Goal: Transaction & Acquisition: Purchase product/service

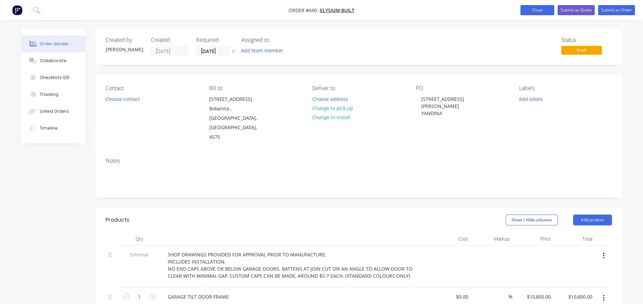
click at [536, 10] on button "Close" at bounding box center [537, 10] width 34 height 10
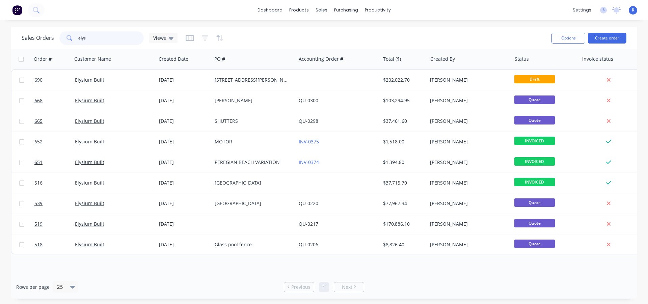
drag, startPoint x: 90, startPoint y: 39, endPoint x: 47, endPoint y: 40, distance: 43.5
click at [47, 40] on div "Sales Orders elys Views" at bounding box center [100, 37] width 156 height 13
click at [348, 27] on link "Purchase Orders" at bounding box center [374, 31] width 89 height 13
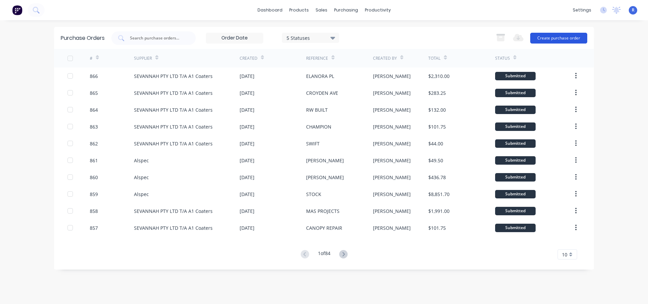
click at [555, 35] on button "Create purchase order" at bounding box center [558, 38] width 57 height 11
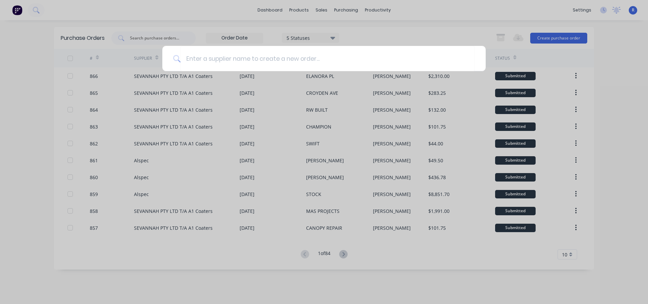
click at [25, 115] on div at bounding box center [324, 152] width 648 height 304
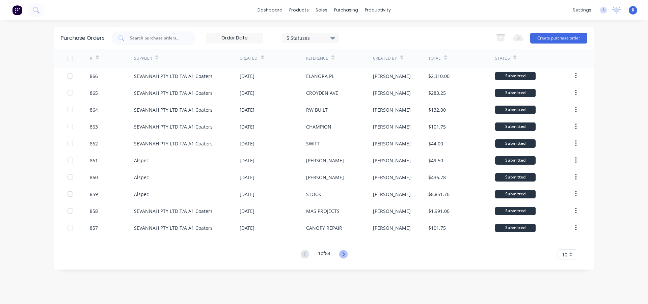
click at [344, 253] on icon at bounding box center [343, 254] width 8 height 8
click at [302, 257] on icon at bounding box center [305, 254] width 8 height 8
click at [549, 37] on button "Create purchase order" at bounding box center [558, 38] width 57 height 11
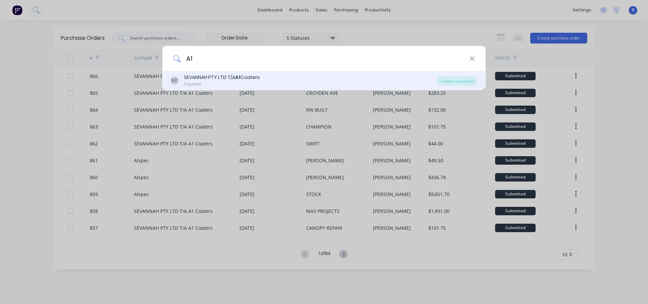
type input "A1"
click at [204, 78] on div "SEVANNAH PTY LTD T/A A1 Coaters" at bounding box center [222, 77] width 76 height 7
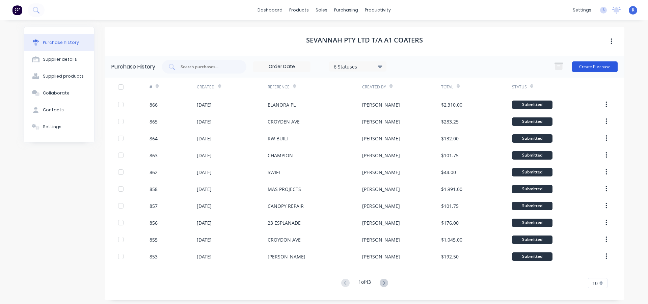
click at [588, 66] on button "Create Purchase" at bounding box center [595, 66] width 46 height 11
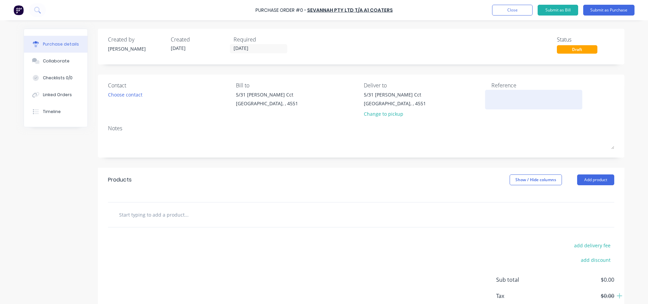
click at [492, 94] on textarea at bounding box center [533, 98] width 84 height 15
click at [504, 102] on textarea at bounding box center [533, 98] width 84 height 15
type textarea "GRAY CONSTRUCTIONS"
type textarea "x"
type textarea "GRAY CONSTRUCTIONS"
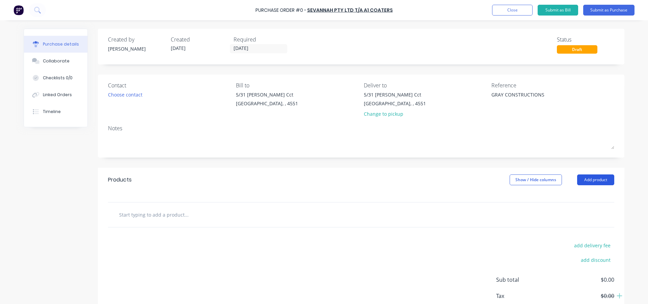
click at [584, 181] on button "Add product" at bounding box center [595, 179] width 37 height 11
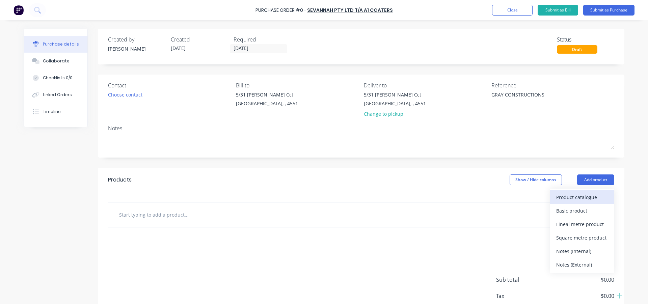
click at [574, 194] on div "Product catalogue" at bounding box center [582, 197] width 52 height 10
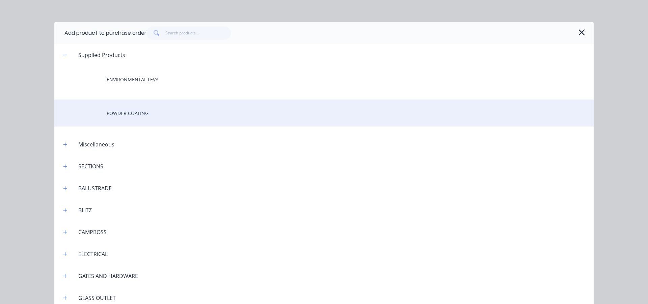
click at [134, 113] on div "POWDER COATING" at bounding box center [323, 113] width 539 height 27
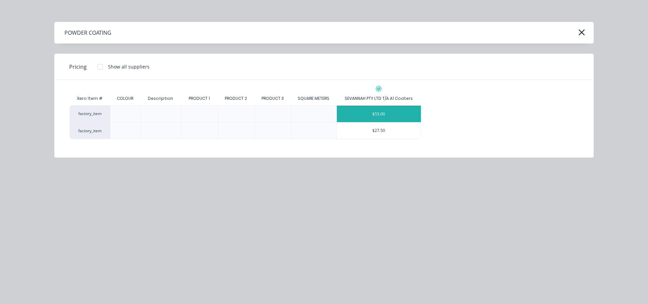
click at [394, 113] on div "$55.00" at bounding box center [379, 114] width 84 height 17
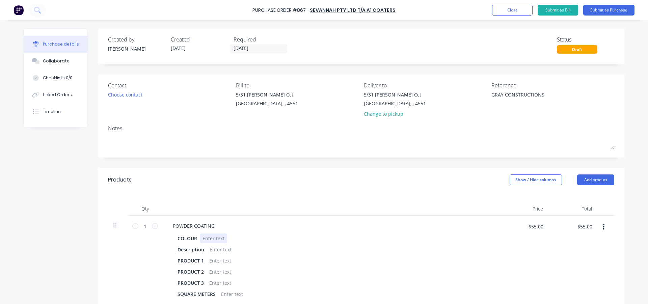
type textarea "x"
click at [211, 237] on div at bounding box center [213, 239] width 27 height 10
type textarea "x"
click at [259, 260] on div "7 HOODS. 3@ 650 WIDE. 4@ 600 WIDE" at bounding box center [252, 261] width 91 height 10
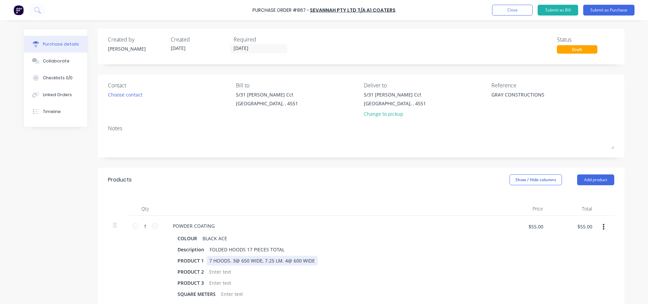
click at [312, 260] on div "7 HOODS. 3@ 650 WIDE, 7.25 LM. 4@ 600 WIDE" at bounding box center [262, 261] width 111 height 10
type textarea "x"
click at [213, 271] on div at bounding box center [220, 272] width 27 height 10
type textarea "x"
click at [245, 186] on div "Products Show / Hide columns Add product" at bounding box center [361, 180] width 526 height 24
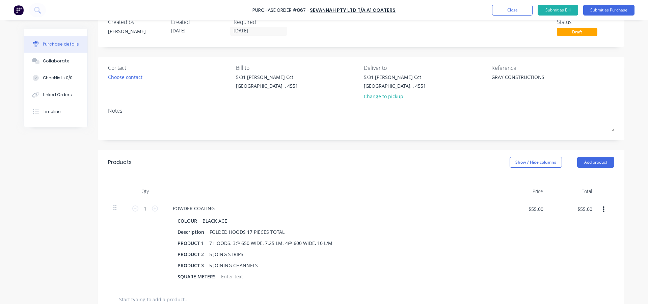
scroll to position [34, 0]
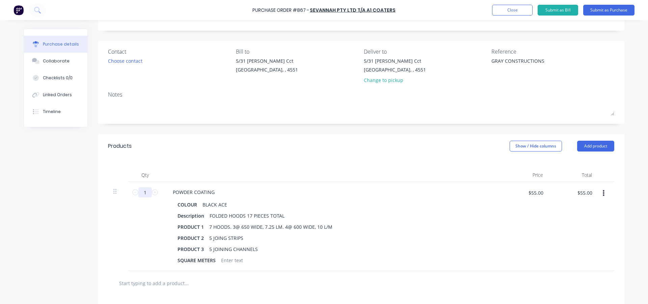
click at [145, 192] on input "1" at bounding box center [144, 192] width 13 height 10
type textarea "x"
type input "5"
type textarea "x"
type input "$275.00"
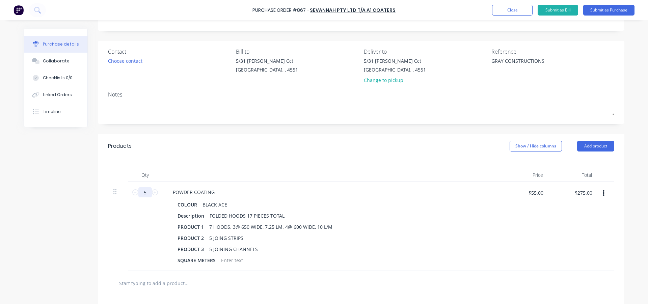
type textarea "x"
type input "5."
type textarea "x"
type input "5.8"
type textarea "x"
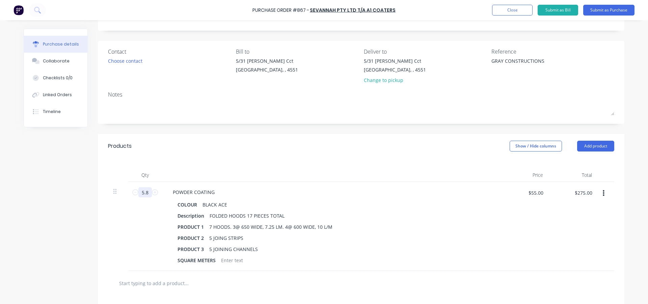
type input "$319.00"
type input "5.8"
click at [134, 226] on div "5.8 5.8" at bounding box center [145, 226] width 34 height 89
drag, startPoint x: 148, startPoint y: 193, endPoint x: 139, endPoint y: 194, distance: 9.2
click at [139, 194] on input "5.8" at bounding box center [144, 192] width 13 height 10
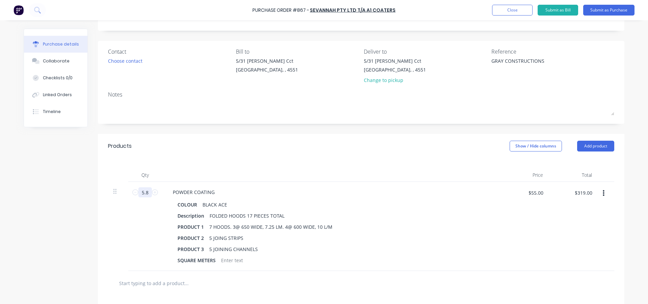
type textarea "x"
type input "1"
type textarea "x"
type input "$55.00"
type textarea "x"
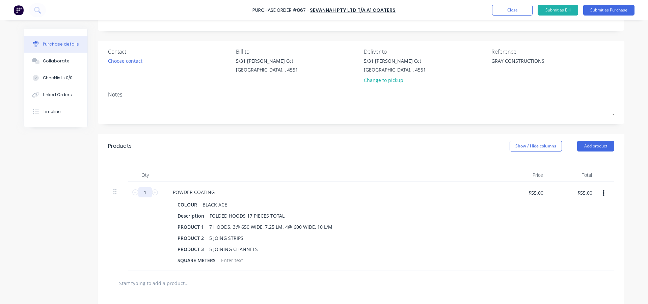
type input "14"
type textarea "x"
type input "$770.00"
type input "14"
click at [142, 214] on div "14 14" at bounding box center [145, 226] width 34 height 89
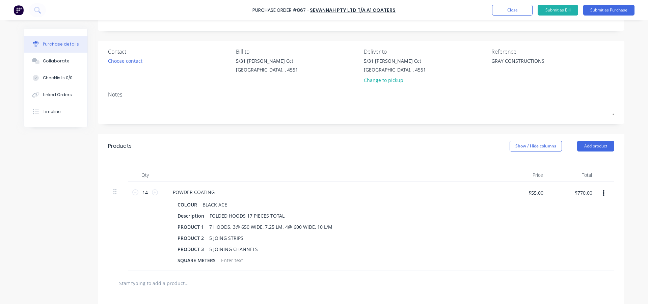
click at [173, 157] on div "Products Show / Hide columns Add product" at bounding box center [361, 146] width 526 height 24
click at [599, 146] on button "Add product" at bounding box center [595, 146] width 37 height 11
click at [580, 162] on div "Product catalogue" at bounding box center [582, 164] width 52 height 10
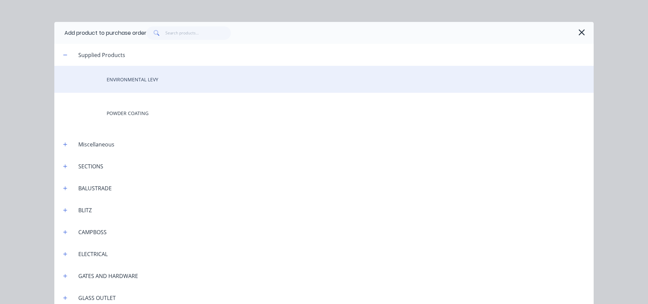
click at [135, 80] on div "ENVIRONMENTAL LEVY" at bounding box center [323, 79] width 539 height 27
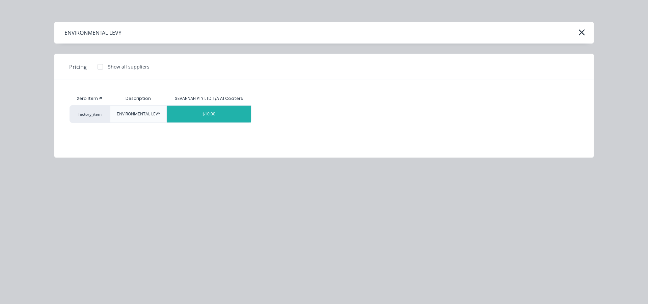
click at [202, 116] on div "$10.00" at bounding box center [209, 114] width 84 height 17
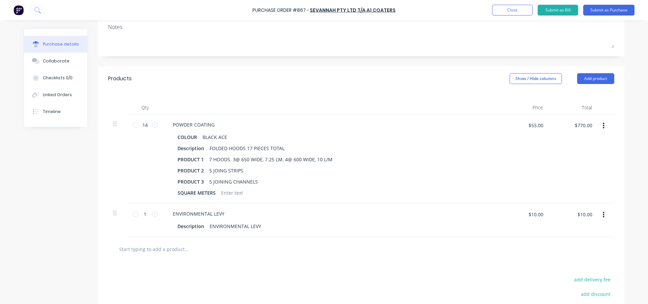
scroll to position [0, 0]
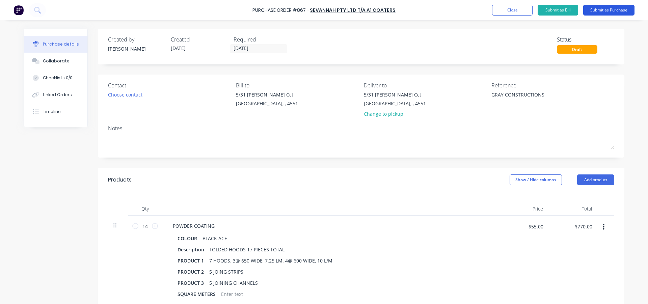
click at [593, 12] on button "Submit as Purchase" at bounding box center [608, 10] width 51 height 11
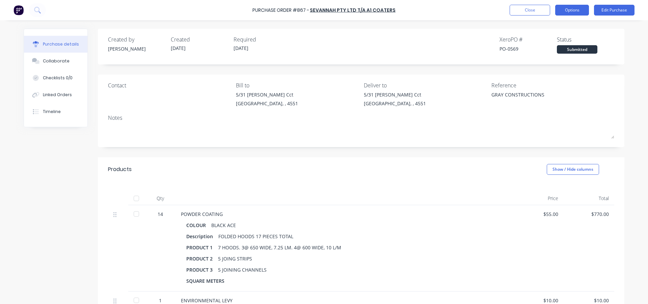
click at [562, 11] on button "Options" at bounding box center [572, 10] width 34 height 11
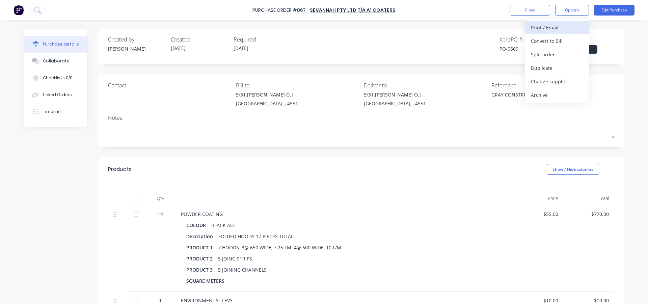
click at [541, 23] on div "Print / Email" at bounding box center [557, 28] width 52 height 10
click at [538, 39] on div "With pricing" at bounding box center [557, 41] width 52 height 10
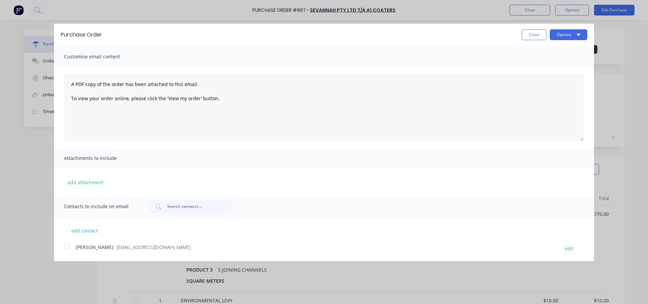
click at [66, 247] on div at bounding box center [66, 246] width 13 height 13
click at [568, 31] on button "Options" at bounding box center [568, 34] width 37 height 11
click at [550, 63] on div "Email" at bounding box center [555, 65] width 52 height 10
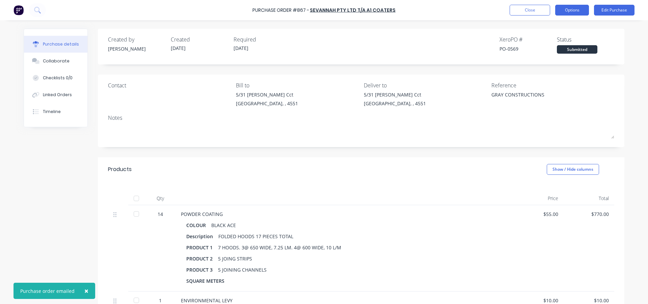
click at [570, 11] on button "Options" at bounding box center [572, 10] width 34 height 11
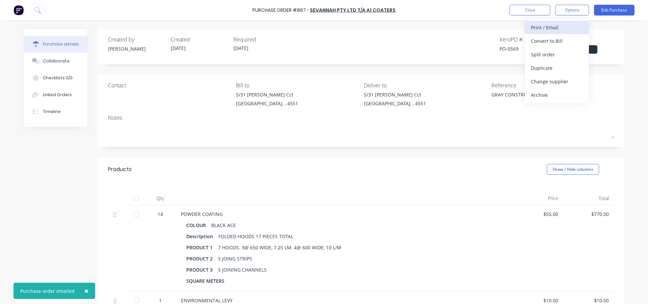
click at [558, 27] on div "Print / Email" at bounding box center [557, 28] width 52 height 10
click at [555, 39] on div "With pricing" at bounding box center [557, 41] width 52 height 10
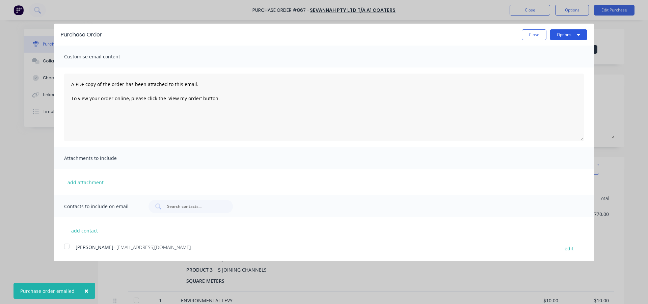
click at [559, 33] on button "Options" at bounding box center [568, 34] width 37 height 11
click at [550, 52] on div "Print" at bounding box center [555, 52] width 52 height 10
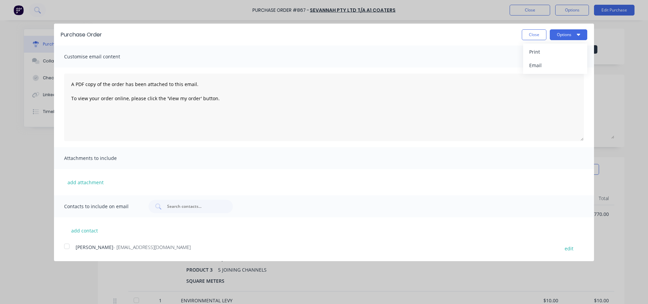
click at [520, 35] on div "Close Options Print Email" at bounding box center [348, 34] width 478 height 11
click at [537, 37] on button "Close" at bounding box center [534, 34] width 25 height 11
type textarea "x"
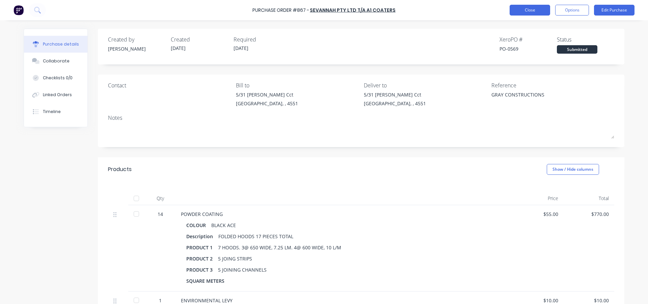
click at [524, 10] on button "Close" at bounding box center [530, 10] width 40 height 11
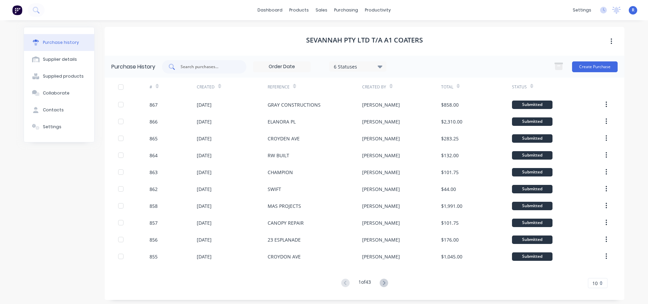
click at [202, 67] on input "text" at bounding box center [208, 66] width 56 height 7
type input "ESPLANADE"
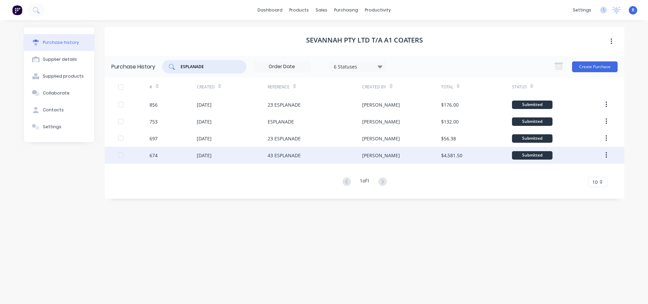
click at [274, 150] on div "43 ESPLANADE" at bounding box center [315, 155] width 94 height 17
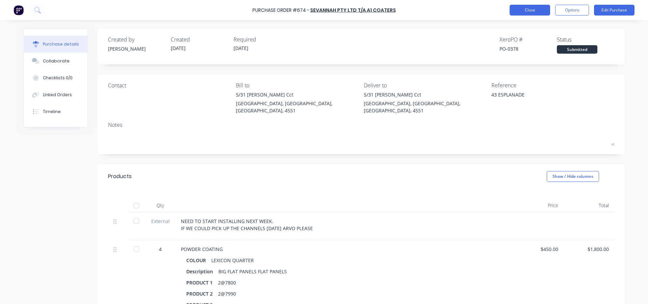
click at [532, 11] on button "Close" at bounding box center [530, 10] width 40 height 11
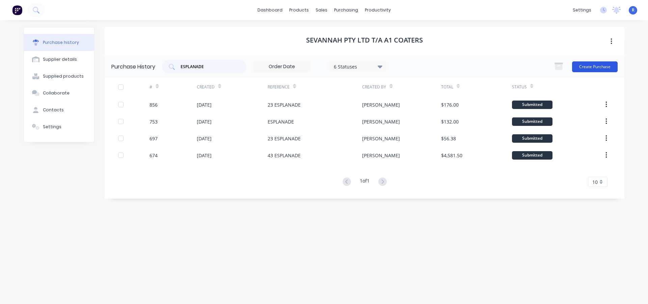
click at [598, 64] on button "Create Purchase" at bounding box center [595, 66] width 46 height 11
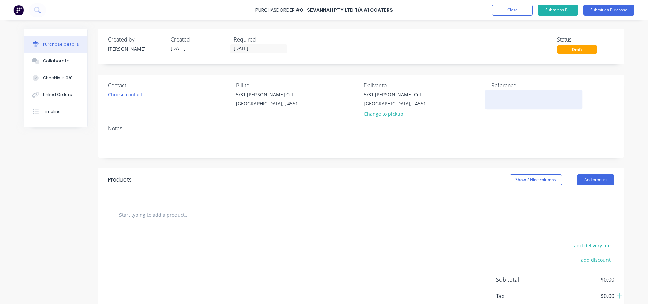
click at [501, 97] on textarea at bounding box center [533, 98] width 84 height 15
type textarea "x"
type textarea "2"
type textarea "x"
type textarea "23"
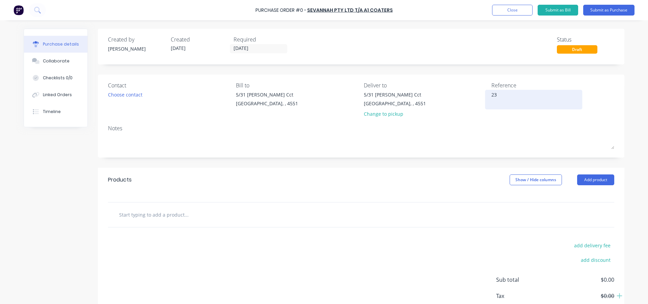
type textarea "x"
type textarea "23"
type textarea "x"
type textarea "23 E"
type textarea "x"
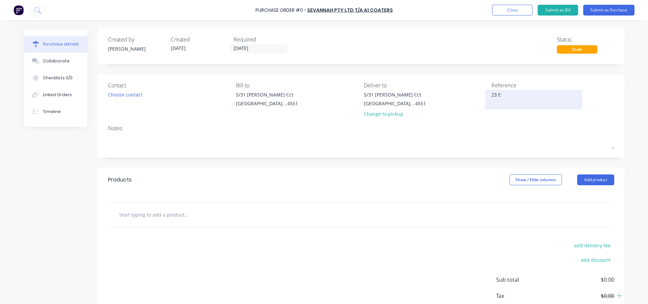
type textarea "23 ES"
type textarea "x"
type textarea "23 ESP"
type textarea "x"
type textarea "23 ESPL"
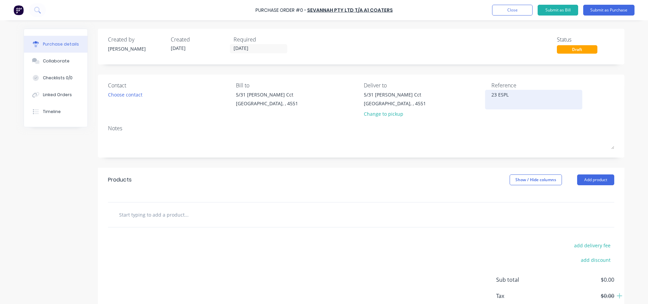
type textarea "x"
type textarea "23 ESPLA"
type textarea "x"
type textarea "23 ESPLAN"
type textarea "x"
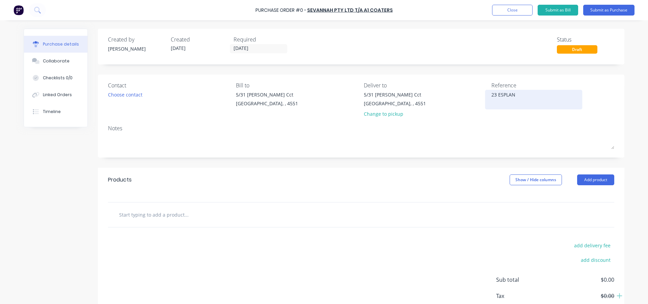
type textarea "23 [PERSON_NAME]"
type textarea "x"
type textarea "23 ESPLANAD"
type textarea "x"
type textarea "23 ESPLANADE"
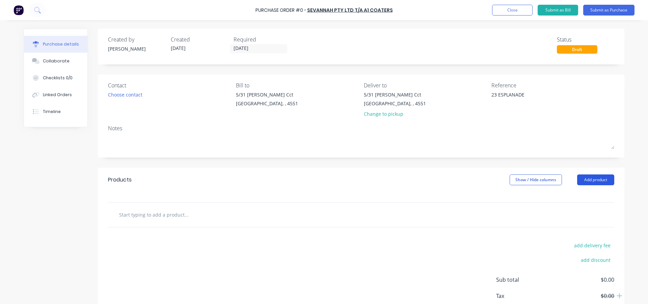
type textarea "x"
type textarea "23 ESPLANADE"
click at [590, 184] on button "Add product" at bounding box center [595, 179] width 37 height 11
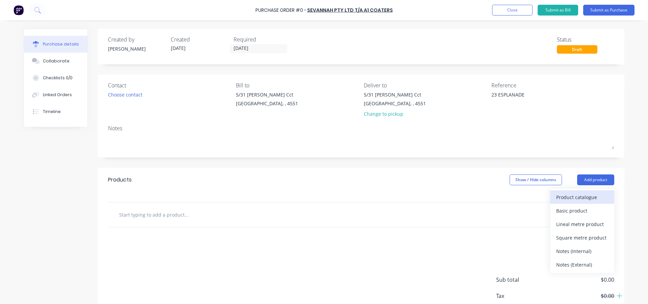
click at [581, 197] on div "Product catalogue" at bounding box center [582, 197] width 52 height 10
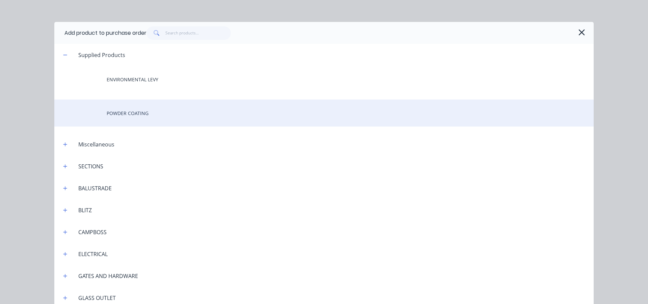
click at [165, 106] on div "POWDER COATING" at bounding box center [323, 113] width 539 height 27
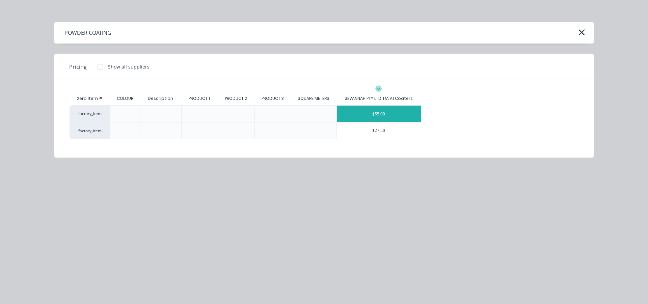
click at [378, 117] on div "$55.00" at bounding box center [379, 114] width 84 height 17
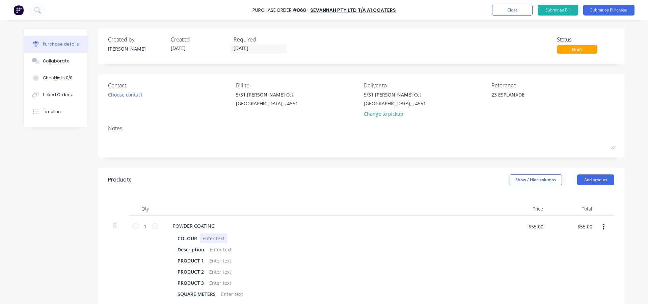
type textarea "x"
click at [214, 236] on div at bounding box center [213, 239] width 27 height 10
type textarea "x"
click at [218, 249] on div at bounding box center [220, 250] width 27 height 10
click at [215, 260] on div at bounding box center [220, 261] width 27 height 10
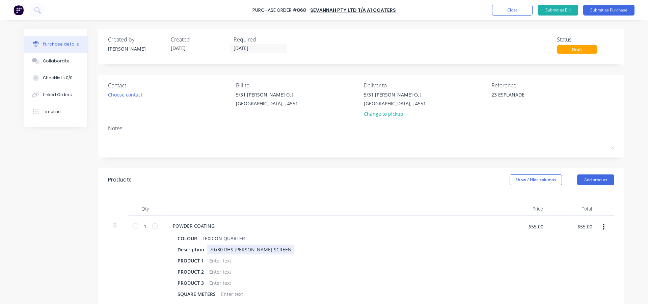
click at [269, 251] on div "70x30 RHS [PERSON_NAME] SCREEN" at bounding box center [250, 250] width 87 height 10
click at [223, 260] on div at bounding box center [220, 261] width 27 height 10
click at [270, 250] on div "70x30 RHS [PERSON_NAME] SCREEN" at bounding box center [250, 250] width 87 height 10
type textarea "x"
click at [223, 261] on div at bounding box center [220, 261] width 27 height 10
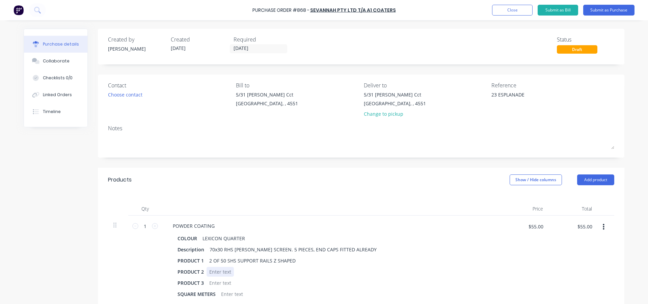
type textarea "x"
click at [219, 271] on div at bounding box center [220, 272] width 27 height 10
click at [294, 262] on div "2 OF 50 SHS SUPPORT RAILS Z SHAPED" at bounding box center [253, 261] width 92 height 10
click at [240, 272] on div "3 OF SCREENS" at bounding box center [225, 272] width 37 height 10
click at [248, 198] on div "Qty Price Total 1 1 POWDER COATING COLOUR LEXICON QUARTER Description 70x30 RHS…" at bounding box center [361, 248] width 526 height 113
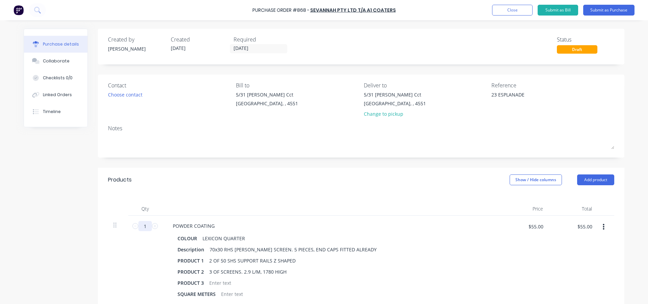
click at [144, 226] on input "1" at bounding box center [144, 226] width 13 height 10
type textarea "x"
type input "6"
type textarea "x"
type input "$330.00"
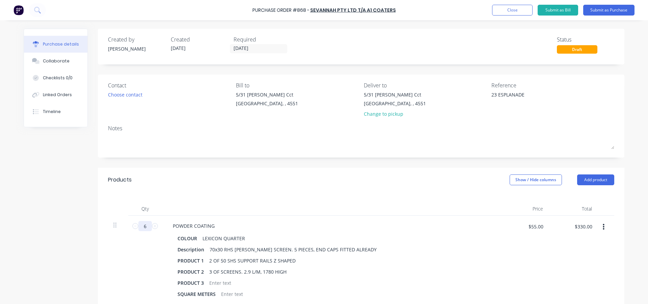
type input "6"
click at [141, 255] on div "6 6" at bounding box center [145, 260] width 34 height 89
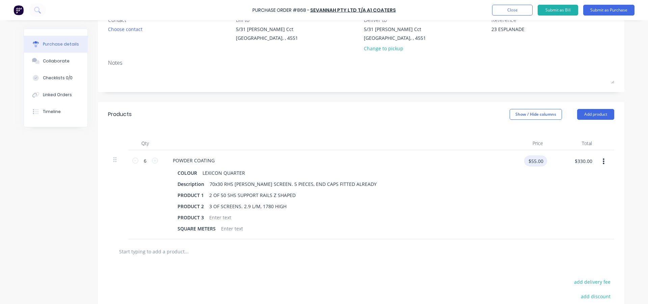
scroll to position [67, 0]
click at [582, 111] on button "Add product" at bounding box center [595, 112] width 37 height 11
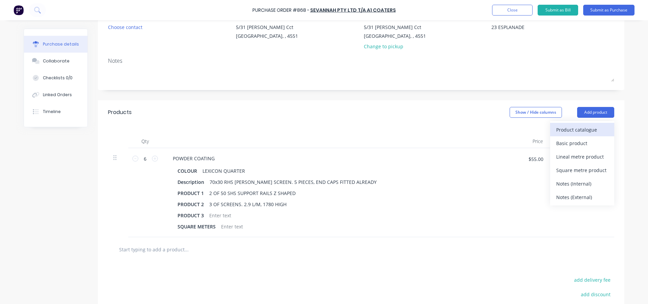
click at [572, 129] on div "Product catalogue" at bounding box center [582, 130] width 52 height 10
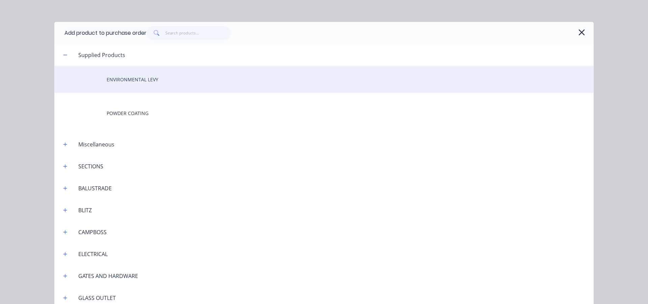
click at [140, 76] on div "ENVIRONMENTAL LEVY" at bounding box center [323, 79] width 539 height 27
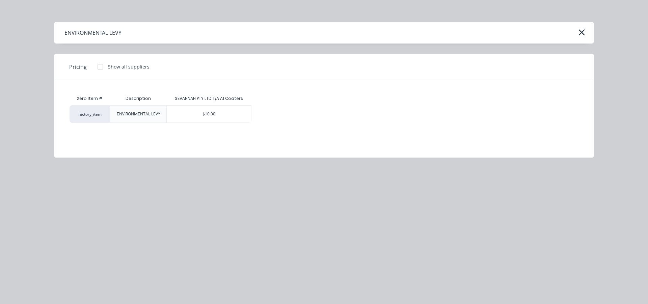
click at [223, 114] on div "$10.00" at bounding box center [209, 114] width 84 height 17
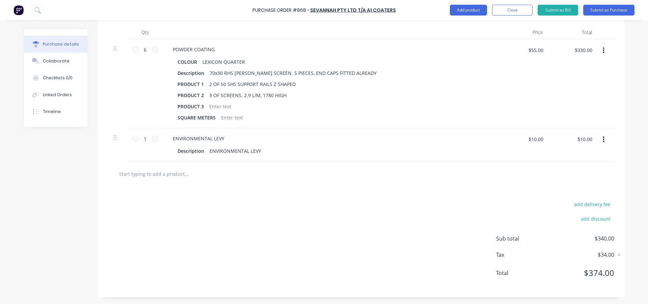
scroll to position [0, 0]
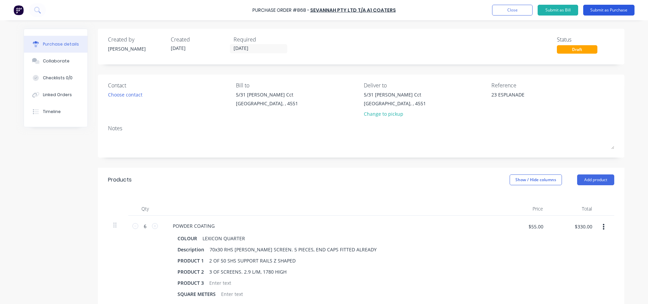
click at [597, 10] on button "Submit as Purchase" at bounding box center [608, 10] width 51 height 11
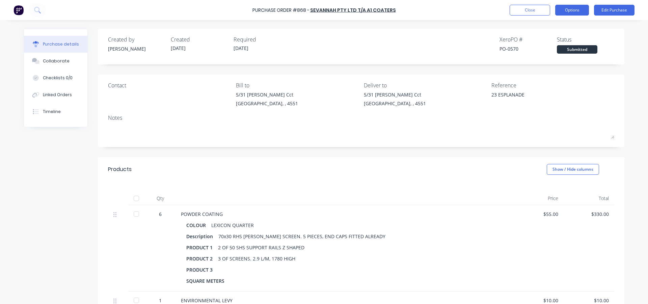
click at [582, 8] on button "Options" at bounding box center [572, 10] width 34 height 11
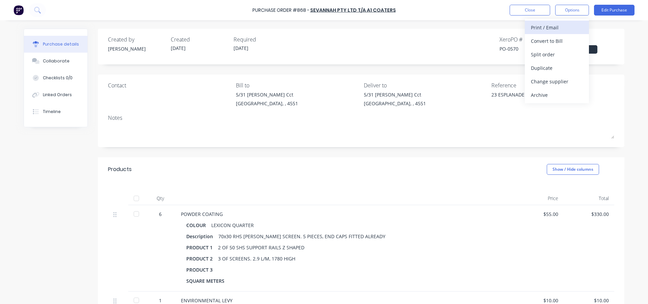
click at [557, 26] on div "Print / Email" at bounding box center [557, 28] width 52 height 10
click at [550, 38] on div "With pricing" at bounding box center [557, 41] width 52 height 10
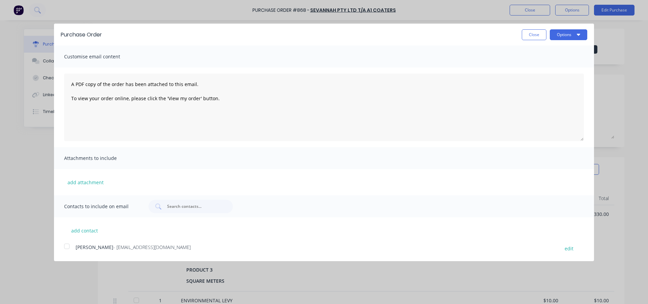
click at [68, 247] on div at bounding box center [66, 246] width 13 height 13
click at [577, 36] on icon "button" at bounding box center [578, 34] width 3 height 5
click at [544, 67] on div "Email" at bounding box center [555, 65] width 52 height 10
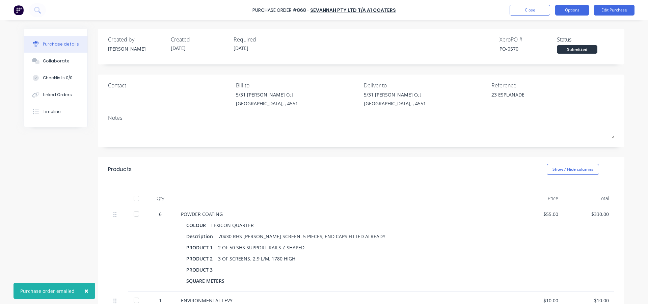
click at [575, 9] on button "Options" at bounding box center [572, 10] width 34 height 11
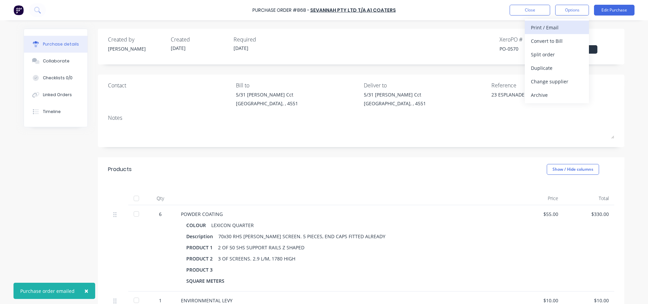
click at [548, 28] on div "Print / Email" at bounding box center [557, 28] width 52 height 10
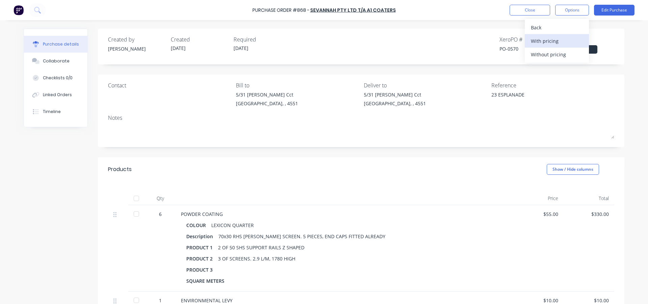
click at [547, 40] on div "With pricing" at bounding box center [557, 41] width 52 height 10
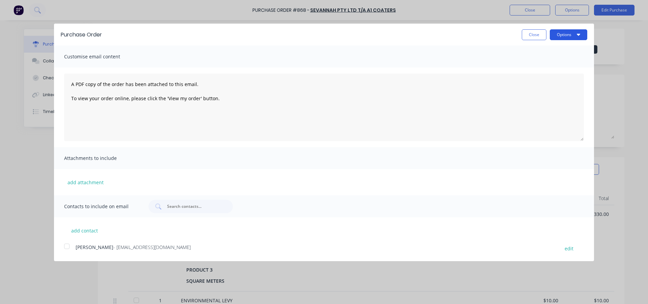
click at [570, 37] on button "Options" at bounding box center [568, 34] width 37 height 11
click at [556, 51] on div "Print" at bounding box center [555, 52] width 52 height 10
click at [530, 34] on button "Close" at bounding box center [534, 34] width 25 height 11
type textarea "x"
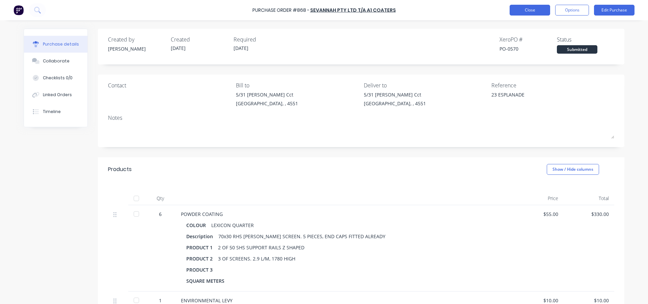
click at [526, 10] on button "Close" at bounding box center [530, 10] width 40 height 11
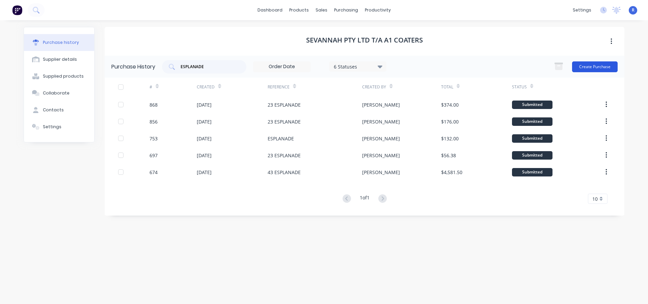
click at [582, 70] on button "Create Purchase" at bounding box center [595, 66] width 46 height 11
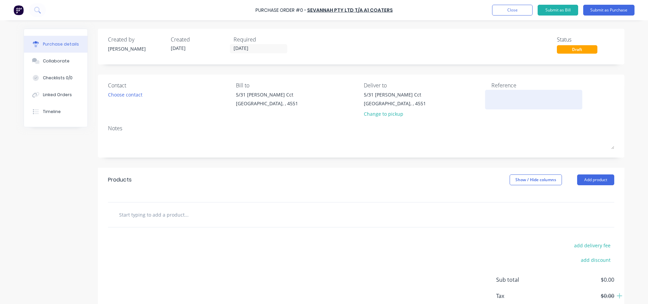
click at [499, 95] on textarea at bounding box center [533, 98] width 84 height 15
type textarea "POAT"
type textarea "x"
type textarea "POATI"
type textarea "x"
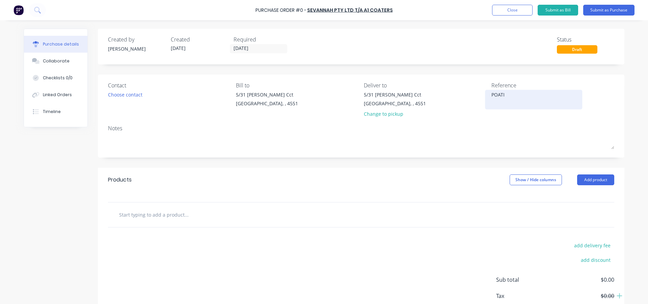
type textarea "POATIN"
type textarea "x"
type textarea "POATINA"
type textarea "x"
type textarea "POATINA"
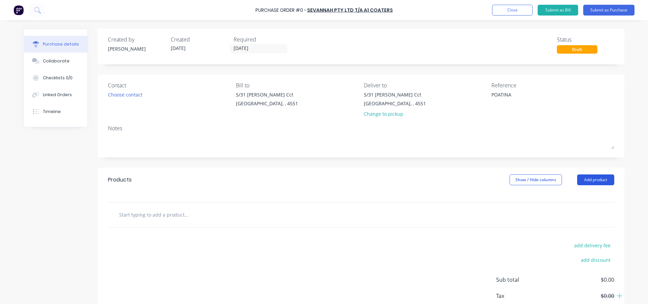
click at [590, 180] on button "Add product" at bounding box center [595, 179] width 37 height 11
click at [589, 189] on div "Product catalogue Basic product Lineal metre product Square metre product Notes…" at bounding box center [582, 231] width 64 height 84
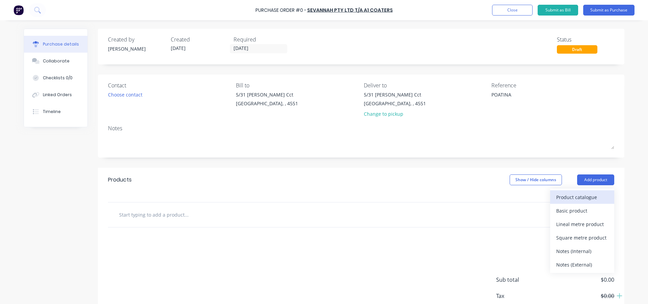
click at [588, 192] on button "Product catalogue" at bounding box center [582, 196] width 64 height 13
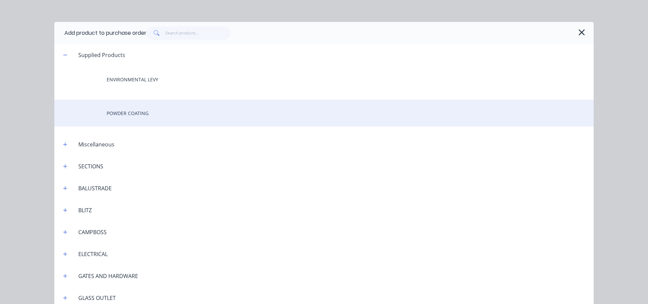
click at [154, 115] on div "POWDER COATING" at bounding box center [323, 113] width 539 height 27
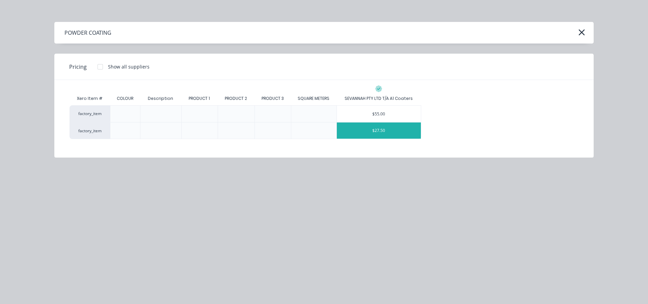
click at [388, 127] on div "$27.50" at bounding box center [379, 130] width 84 height 16
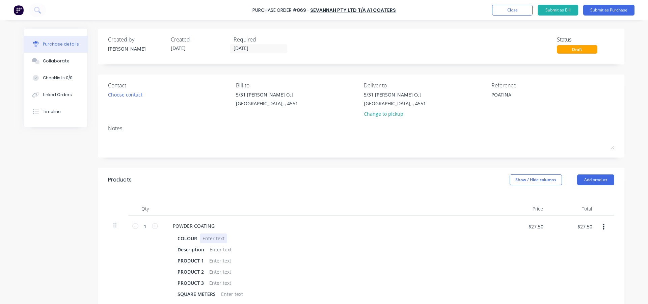
type textarea "x"
click at [212, 237] on div at bounding box center [213, 239] width 27 height 10
type textarea "x"
click at [279, 191] on div "Products Show / Hide columns Add product" at bounding box center [361, 180] width 526 height 24
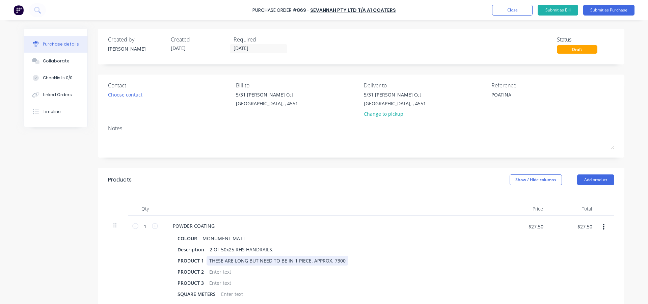
click at [338, 259] on div "THESE ARE LONG BUT NEED TO BE IN 1 PIECE. APPROX. 7300" at bounding box center [278, 261] width 142 height 10
click at [152, 226] on icon at bounding box center [155, 226] width 6 height 6
type textarea "x"
type input "2"
type input "$55.00"
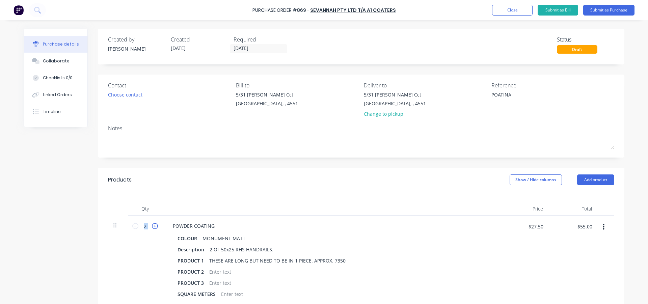
click at [152, 226] on icon at bounding box center [155, 226] width 6 height 6
type textarea "x"
type input "3"
type input "$82.50"
click at [152, 226] on icon at bounding box center [155, 226] width 6 height 6
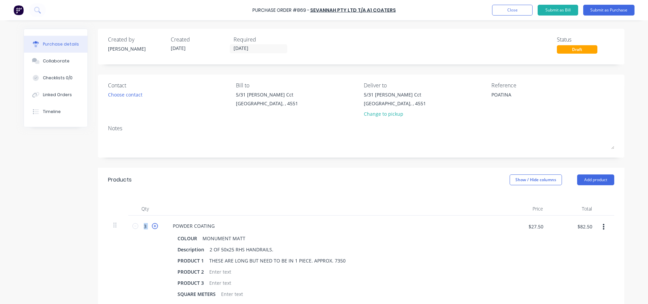
type textarea "x"
type input "4"
type input "$110.00"
click at [354, 185] on div "Products Show / Hide columns Add product" at bounding box center [361, 180] width 526 height 24
click at [588, 181] on button "Add product" at bounding box center [595, 179] width 37 height 11
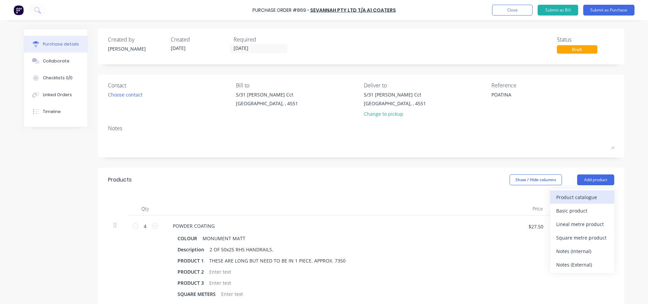
click at [578, 201] on div "Product catalogue" at bounding box center [582, 197] width 52 height 10
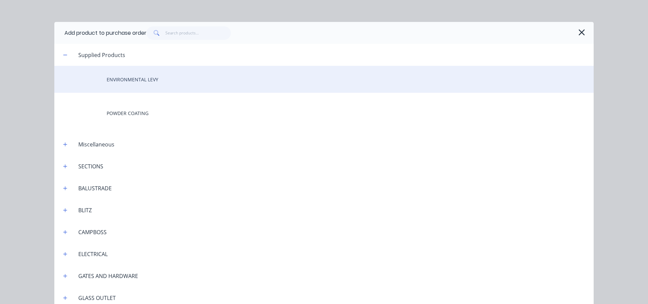
click at [137, 81] on div "ENVIRONMENTAL LEVY" at bounding box center [323, 79] width 539 height 27
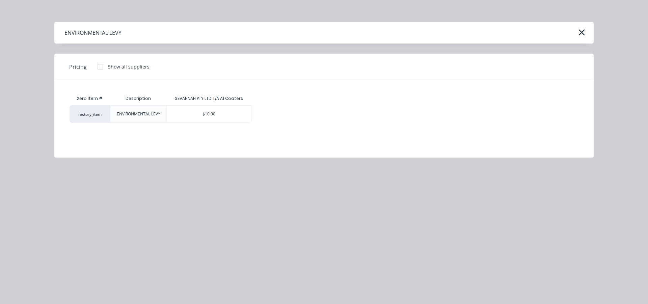
click at [216, 113] on div "$10.00" at bounding box center [209, 114] width 84 height 17
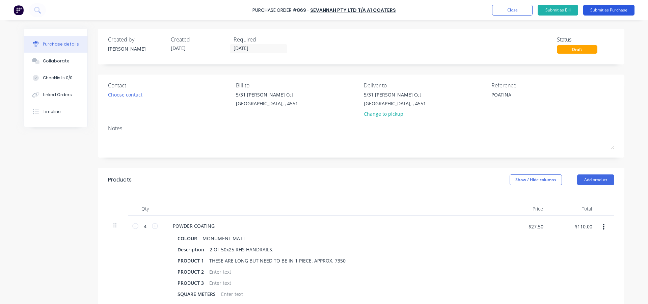
click at [610, 10] on button "Submit as Purchase" at bounding box center [608, 10] width 51 height 11
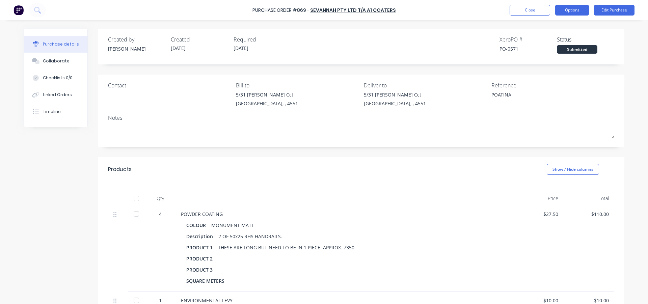
click at [564, 11] on button "Options" at bounding box center [572, 10] width 34 height 11
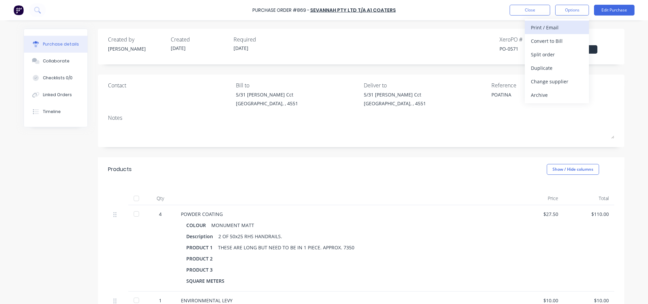
click at [555, 29] on div "Print / Email" at bounding box center [557, 28] width 52 height 10
click at [553, 38] on div "With pricing" at bounding box center [557, 41] width 52 height 10
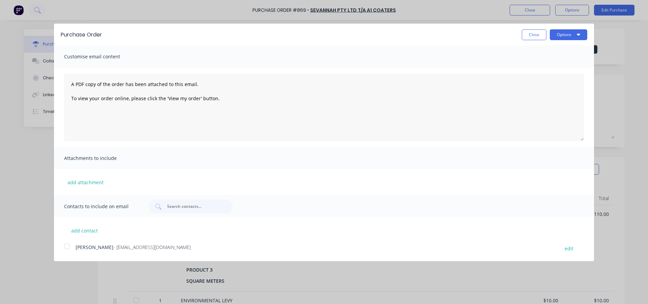
click at [65, 245] on div at bounding box center [66, 246] width 13 height 13
click at [571, 31] on button "Options" at bounding box center [568, 34] width 37 height 11
click at [550, 65] on div "Email" at bounding box center [555, 65] width 52 height 10
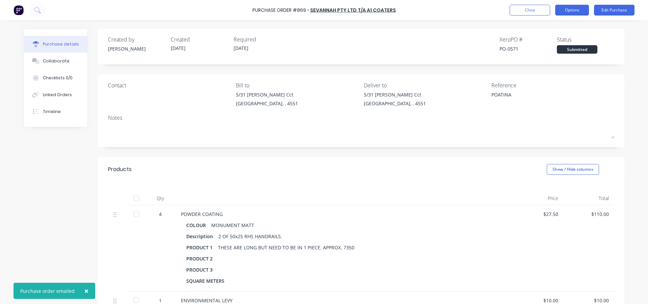
click at [565, 9] on button "Options" at bounding box center [572, 10] width 34 height 11
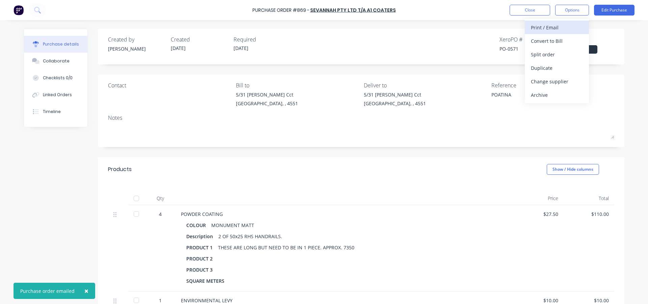
click at [558, 25] on div "Print / Email" at bounding box center [557, 28] width 52 height 10
click at [555, 44] on div "With pricing" at bounding box center [557, 41] width 52 height 10
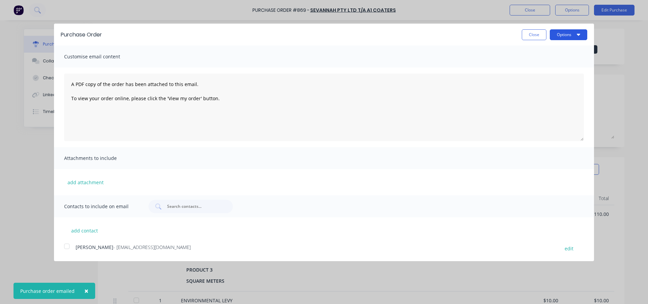
click at [567, 35] on button "Options" at bounding box center [568, 34] width 37 height 11
click at [557, 54] on div "Print" at bounding box center [555, 52] width 52 height 10
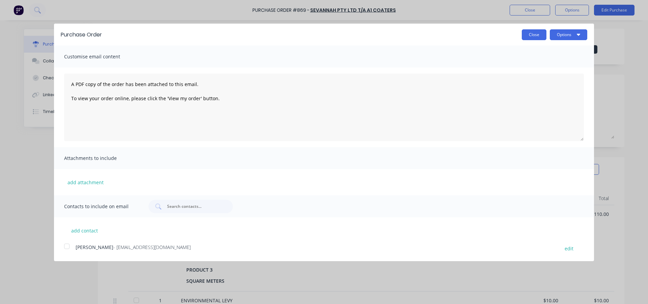
click at [526, 33] on button "Close" at bounding box center [534, 34] width 25 height 11
type textarea "x"
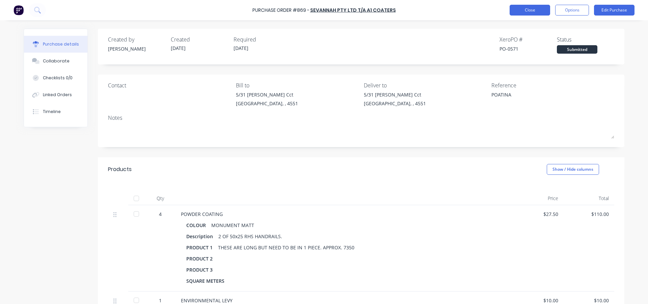
click at [516, 8] on button "Close" at bounding box center [530, 10] width 40 height 11
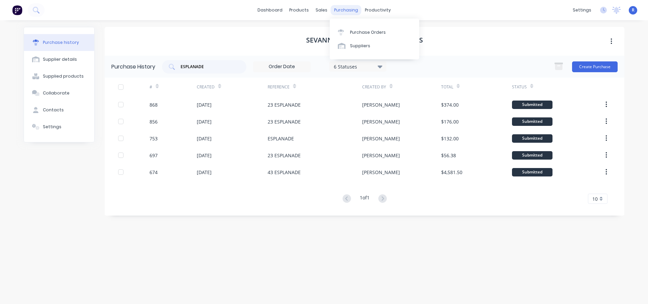
click at [344, 9] on div "purchasing" at bounding box center [346, 10] width 31 height 10
click at [358, 30] on div "Purchase Orders" at bounding box center [368, 32] width 36 height 6
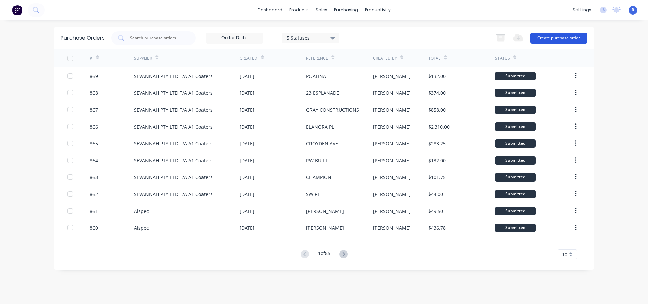
click at [549, 36] on button "Create purchase order" at bounding box center [558, 38] width 57 height 11
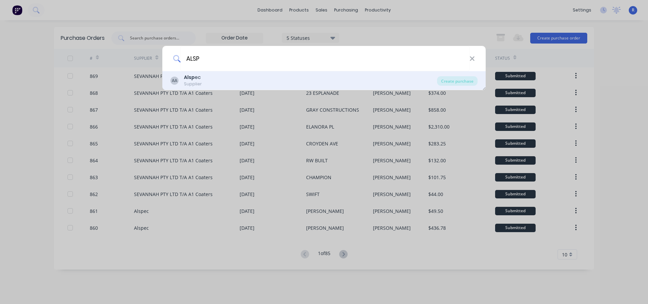
type input "ALSP"
click at [201, 80] on div "AA Alsp ec Supplier" at bounding box center [303, 80] width 267 height 13
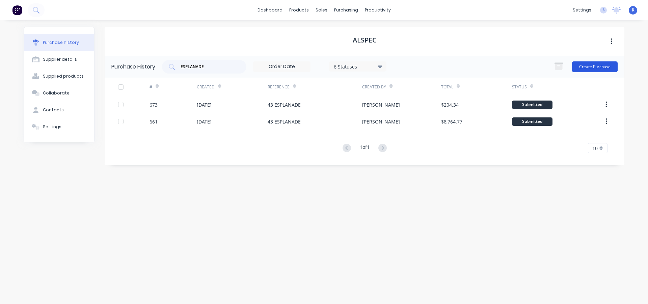
click at [607, 65] on button "Create Purchase" at bounding box center [595, 66] width 46 height 11
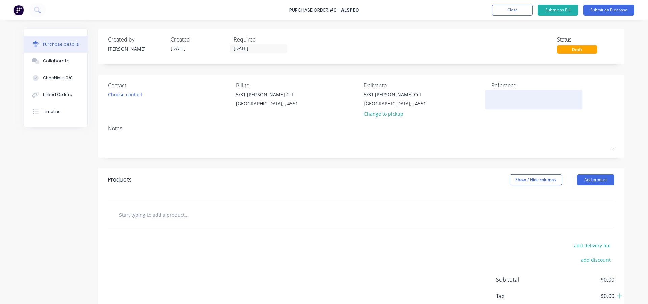
click at [503, 99] on textarea at bounding box center [533, 98] width 84 height 15
type textarea "GRAY STOCK"
type textarea "x"
type textarea "GRAY STOCK"
click at [586, 178] on button "Add product" at bounding box center [595, 179] width 37 height 11
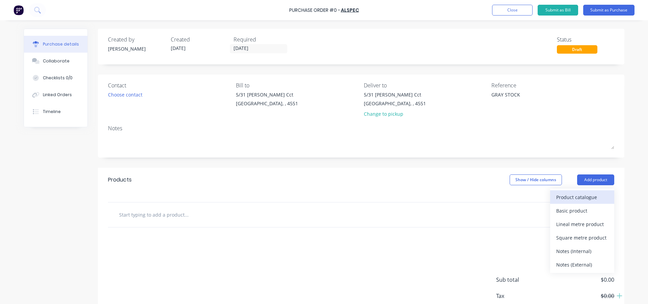
click at [580, 197] on div "Product catalogue" at bounding box center [582, 197] width 52 height 10
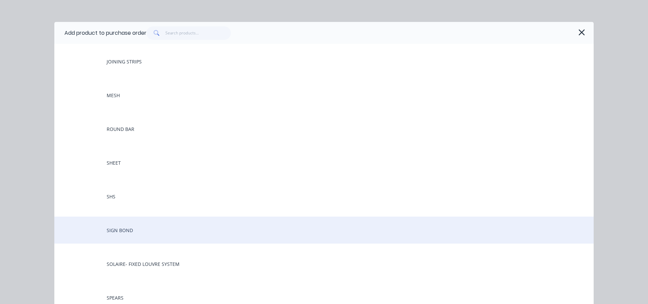
scroll to position [574, 0]
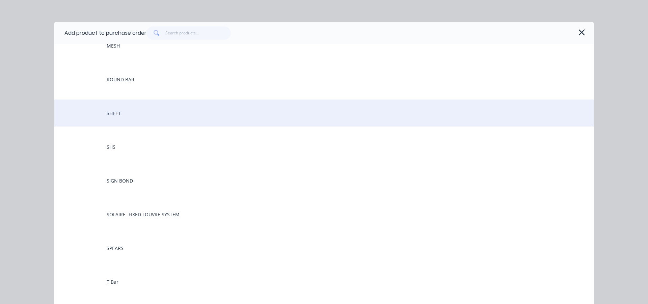
click at [121, 111] on div "SHEET" at bounding box center [323, 113] width 539 height 27
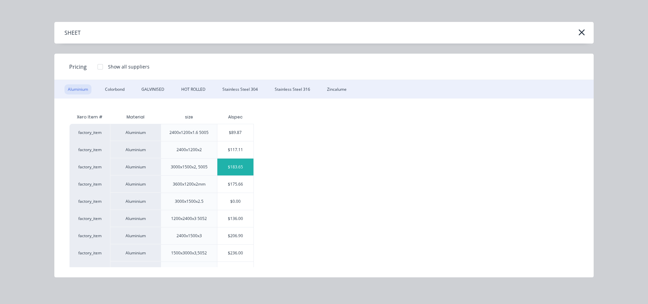
click at [245, 167] on div "$183.65" at bounding box center [235, 167] width 36 height 17
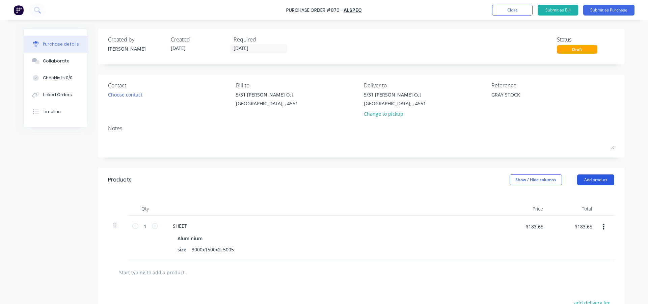
click at [592, 183] on button "Add product" at bounding box center [595, 179] width 37 height 11
click at [573, 197] on div "Product catalogue" at bounding box center [582, 197] width 52 height 10
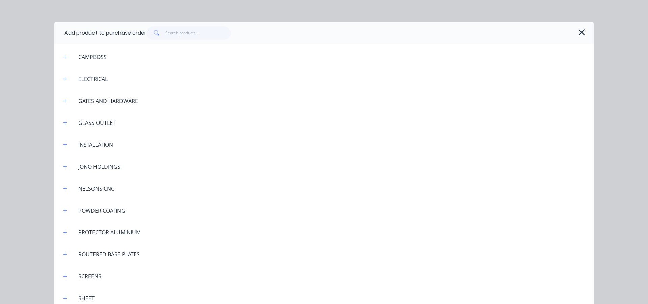
scroll to position [1159, 0]
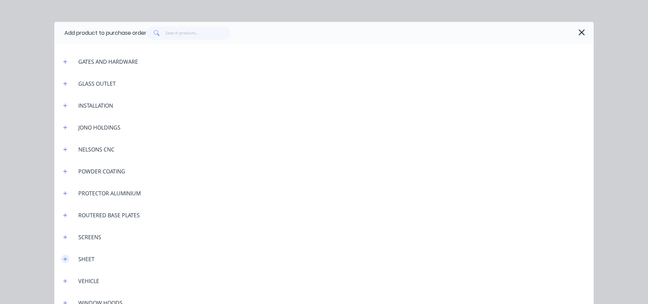
click at [63, 259] on icon "button" at bounding box center [65, 259] width 4 height 5
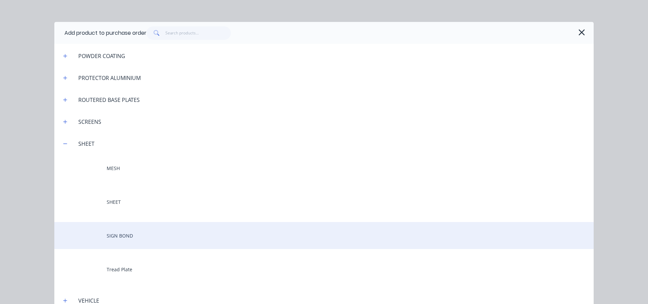
scroll to position [1294, 0]
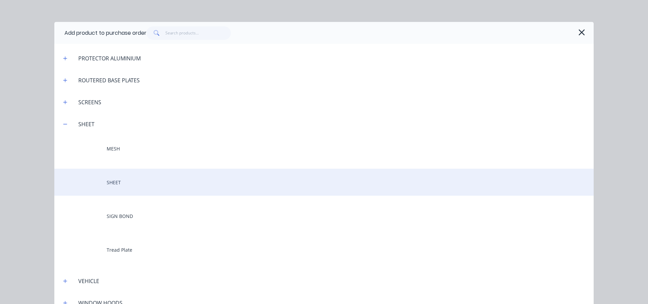
click at [149, 180] on div "SHEET" at bounding box center [323, 182] width 539 height 27
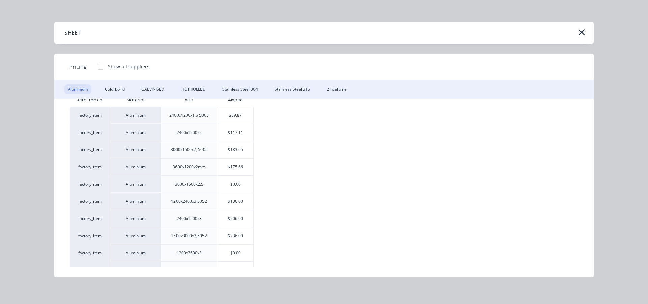
scroll to position [17, 0]
click at [236, 165] on div "$175.66" at bounding box center [235, 167] width 36 height 17
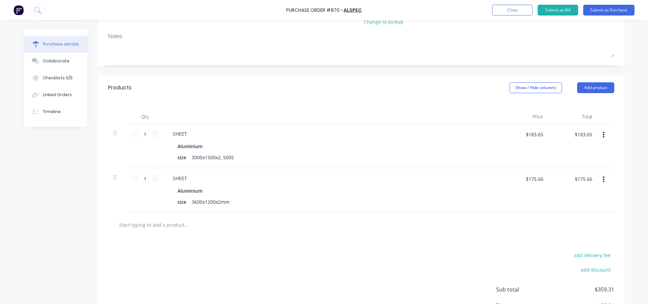
scroll to position [101, 0]
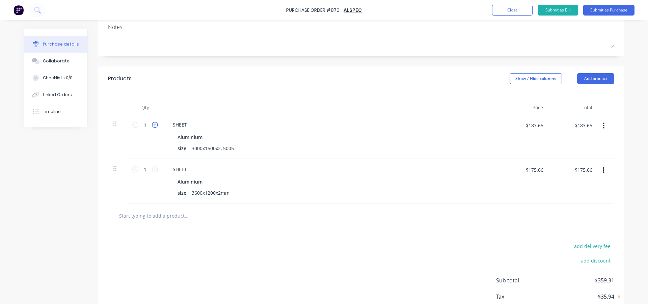
click at [152, 124] on icon at bounding box center [155, 125] width 6 height 6
type textarea "x"
type input "2"
type input "$367.30"
click at [152, 124] on icon at bounding box center [155, 125] width 6 height 6
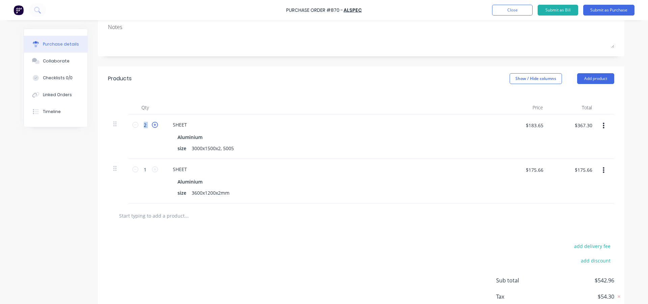
type textarea "x"
type input "3"
type input "$550.95"
click at [152, 124] on icon at bounding box center [155, 125] width 6 height 6
type textarea "x"
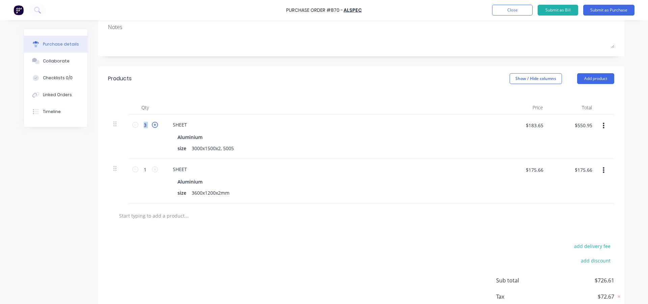
type input "4"
type input "$734.60"
click at [154, 126] on icon at bounding box center [155, 125] width 6 height 6
type textarea "x"
type input "5"
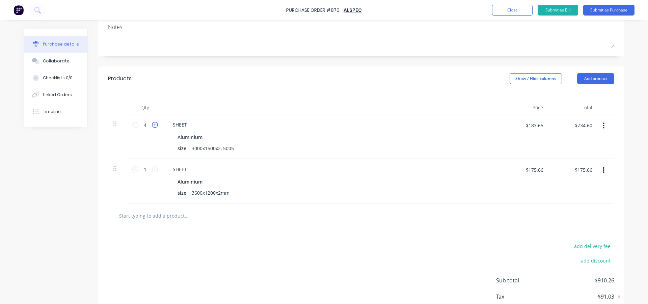
type input "$918.25"
click at [248, 89] on div "Products Show / Hide columns Add product" at bounding box center [361, 78] width 526 height 24
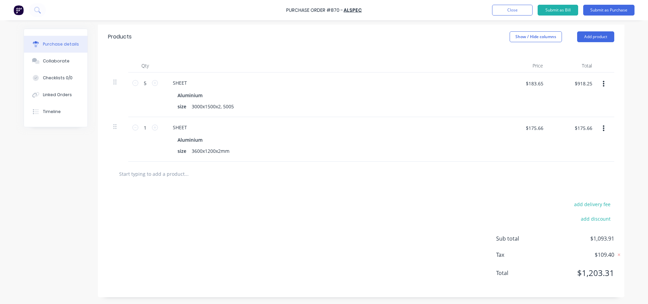
scroll to position [109, 0]
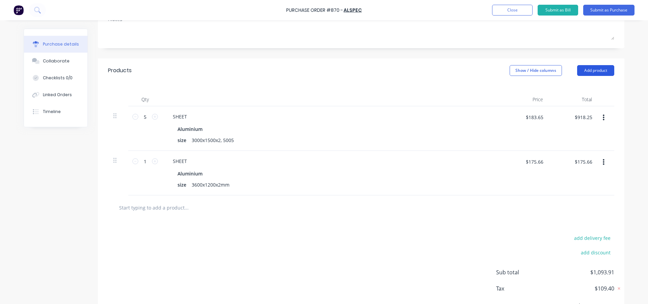
click at [594, 67] on button "Add product" at bounding box center [595, 70] width 37 height 11
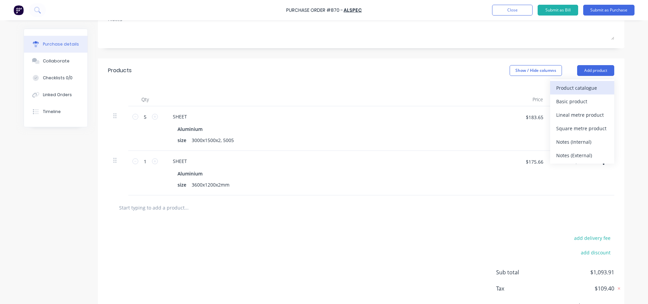
click at [583, 86] on div "Product catalogue" at bounding box center [582, 88] width 52 height 10
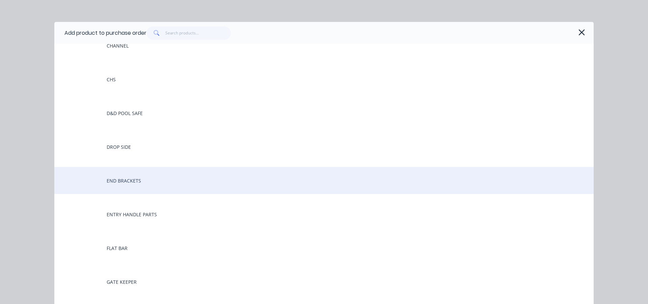
scroll to position [202, 0]
click at [169, 181] on div "ENTRY HANDLE PARTS" at bounding box center [323, 180] width 539 height 27
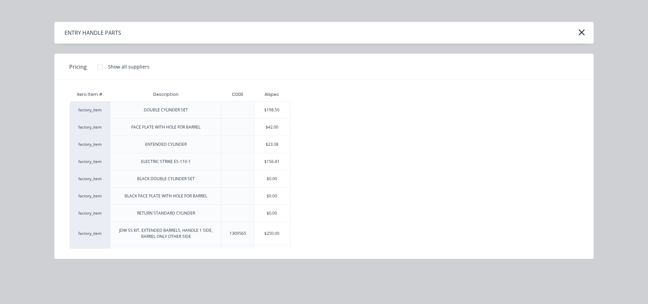
scroll to position [0, 0]
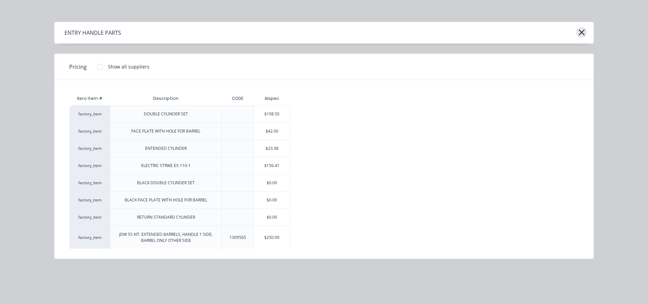
click at [580, 34] on icon "button" at bounding box center [581, 32] width 6 height 6
type textarea "x"
